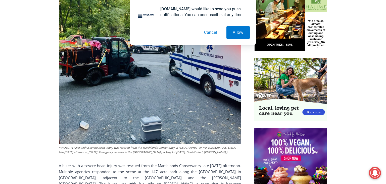
scroll to position [274, 0]
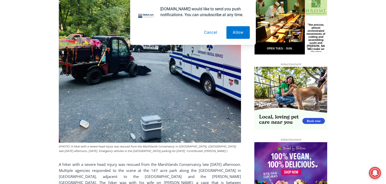
click at [209, 36] on button "Cancel" at bounding box center [211, 32] width 26 height 13
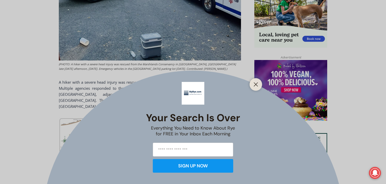
scroll to position [356, 0]
click at [257, 84] on icon "Close" at bounding box center [256, 84] width 5 height 5
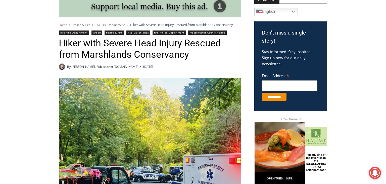
scroll to position [141, 0]
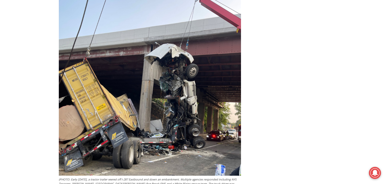
scroll to position [1219, 0]
